Goal: Browse casually: Explore the website without a specific task or goal

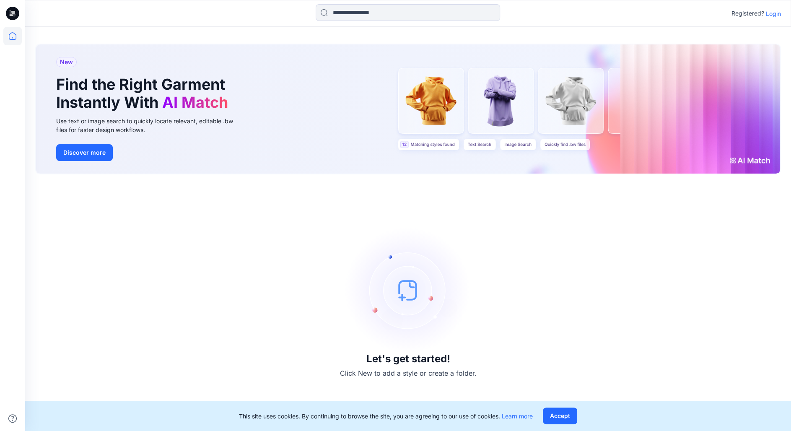
click at [774, 15] on p "Login" at bounding box center [773, 13] width 15 height 9
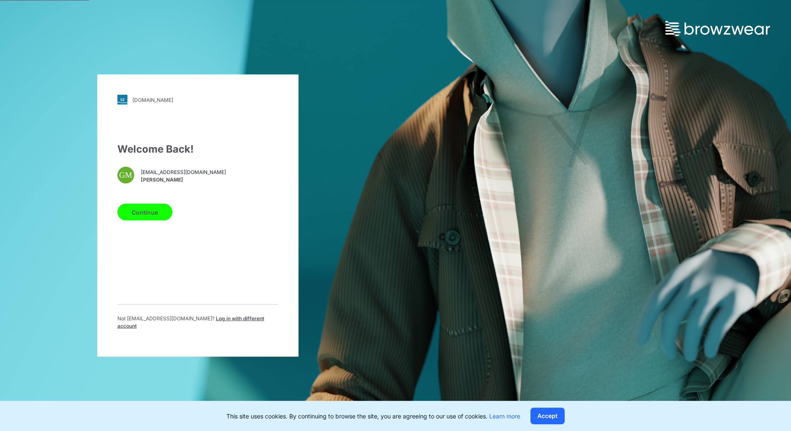
click at [143, 210] on button "Continue" at bounding box center [144, 212] width 55 height 17
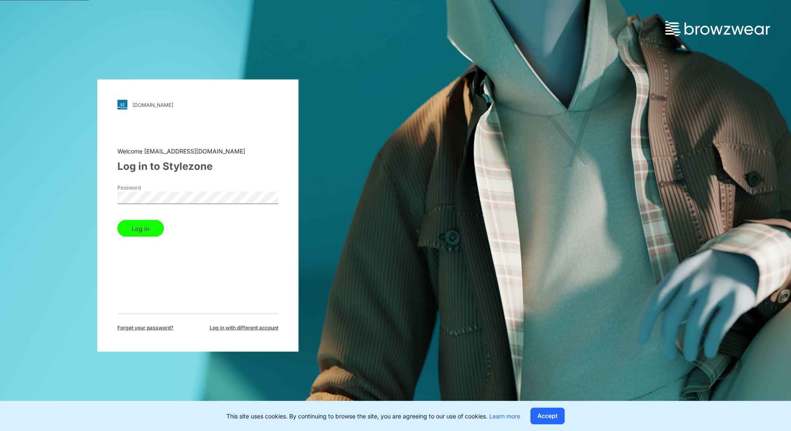
click at [117, 220] on button "Log in" at bounding box center [140, 228] width 47 height 17
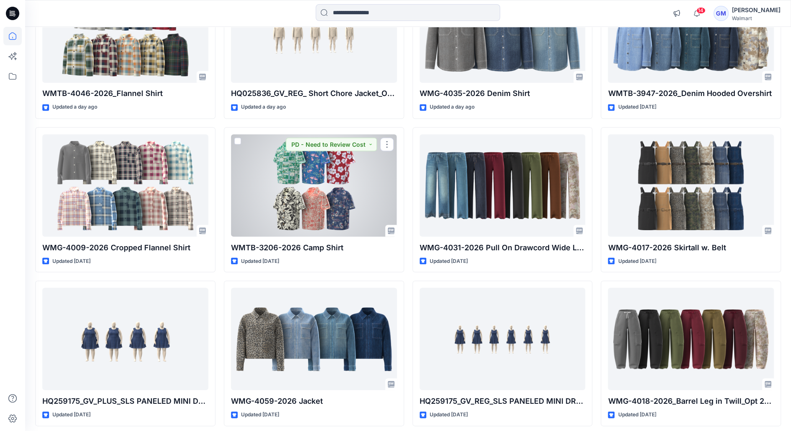
scroll to position [1090, 0]
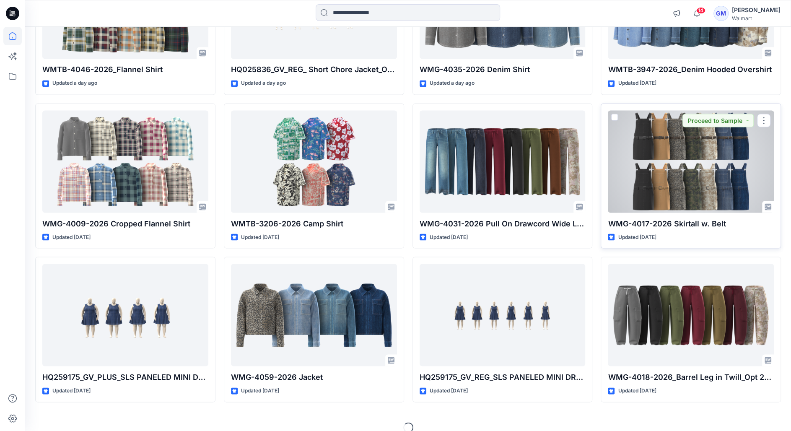
click at [664, 146] on div at bounding box center [691, 161] width 166 height 102
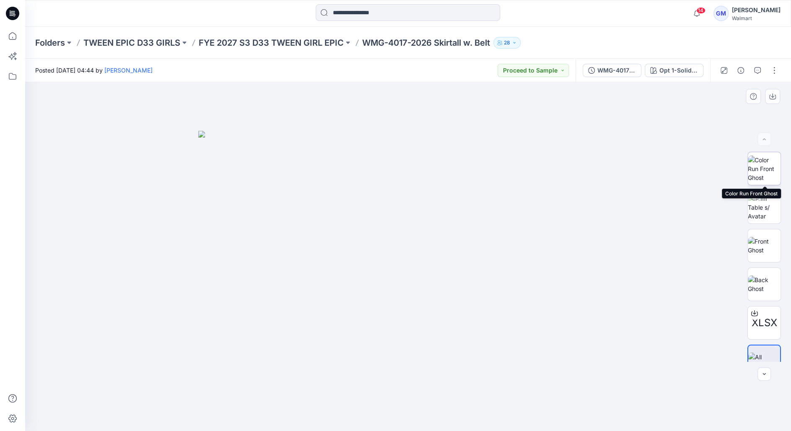
click at [769, 172] on img at bounding box center [764, 169] width 33 height 26
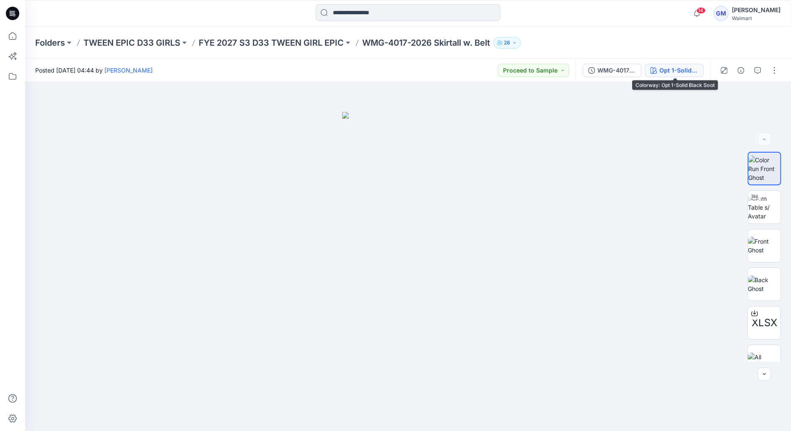
click at [687, 73] on div "Opt 1-Solid Black Soot" at bounding box center [679, 70] width 39 height 9
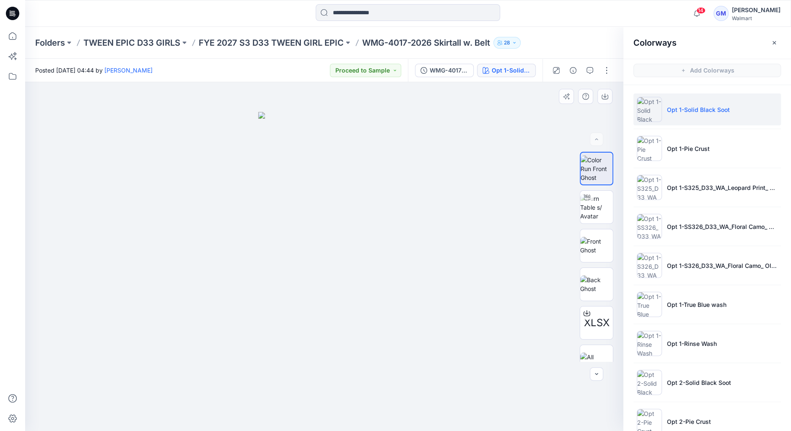
click at [589, 116] on div at bounding box center [324, 256] width 598 height 349
click at [569, 124] on div at bounding box center [324, 256] width 598 height 349
click at [768, 44] on button "button" at bounding box center [774, 42] width 13 height 13
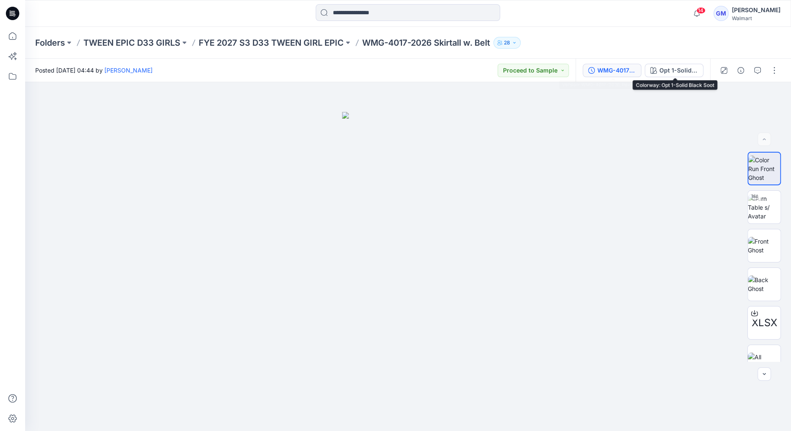
click at [631, 69] on div "WMG-4017-2026_Rev1_Skirtall w. Belt" at bounding box center [616, 70] width 39 height 9
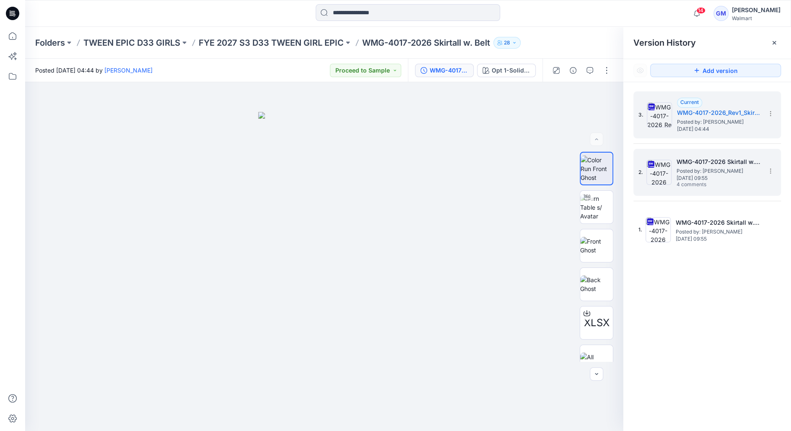
click at [728, 158] on h5 "WMG-4017-2026 Skirtall w. Belt_Full Colorway" at bounding box center [719, 162] width 84 height 10
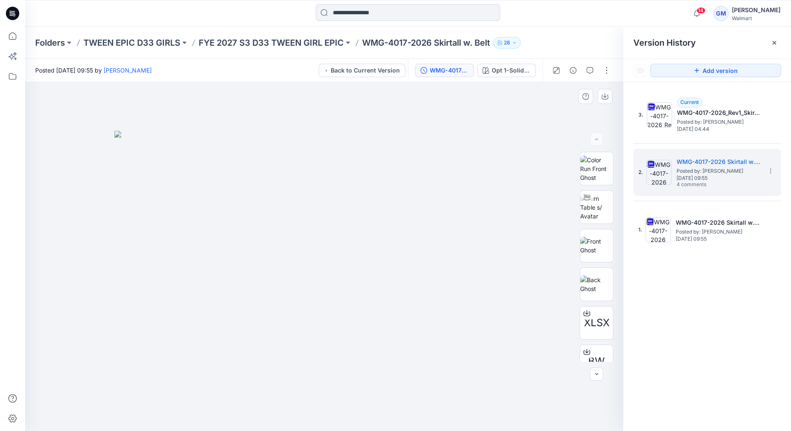
click at [529, 231] on img at bounding box center [323, 281] width 419 height 300
click at [711, 175] on span "[DATE] 09:55" at bounding box center [719, 178] width 84 height 6
click at [676, 184] on div "2. WMG-4017-2026 Skirtall w. Belt_Full Colorway Posted by: [PERSON_NAME] [DATE]…" at bounding box center [702, 172] width 126 height 40
click at [737, 175] on span "[DATE] 09:55" at bounding box center [719, 178] width 84 height 6
click at [591, 70] on icon "button" at bounding box center [590, 70] width 7 height 7
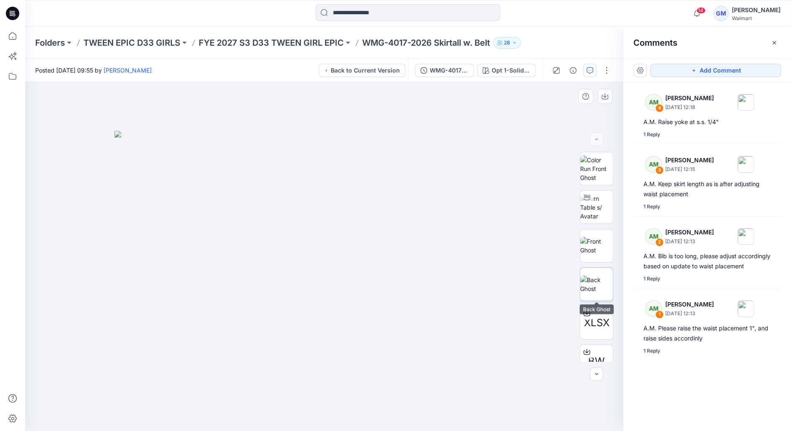
click at [590, 275] on img at bounding box center [596, 284] width 33 height 18
click at [775, 31] on div "Comments" at bounding box center [707, 42] width 168 height 31
click at [776, 42] on icon "button" at bounding box center [774, 42] width 7 height 7
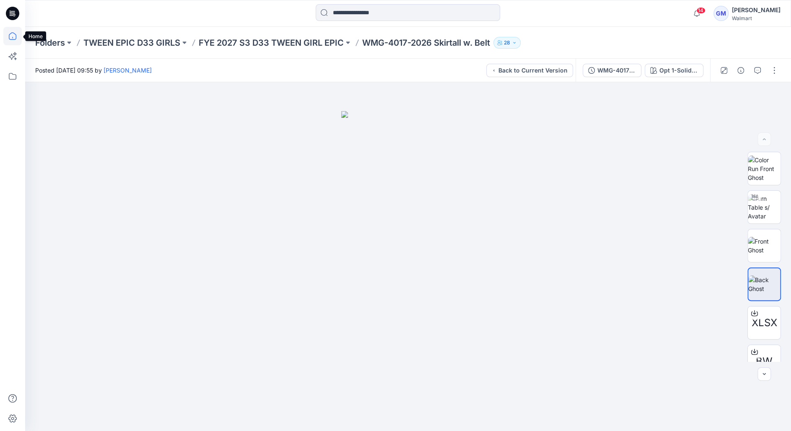
click at [10, 35] on icon at bounding box center [12, 36] width 18 height 18
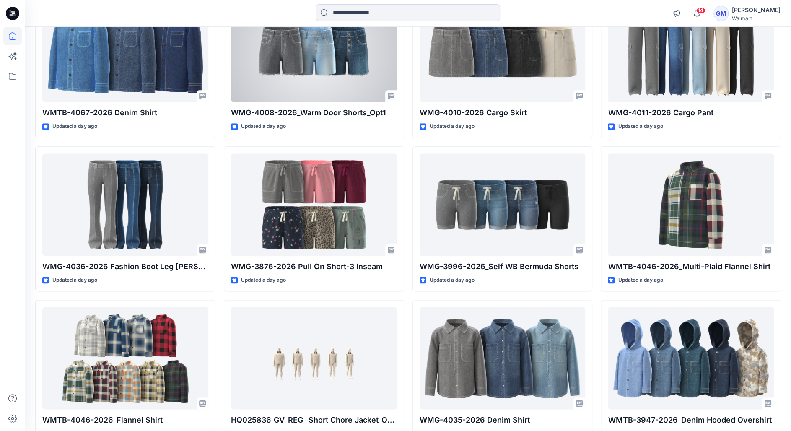
scroll to position [740, 0]
